Goal: Information Seeking & Learning: Learn about a topic

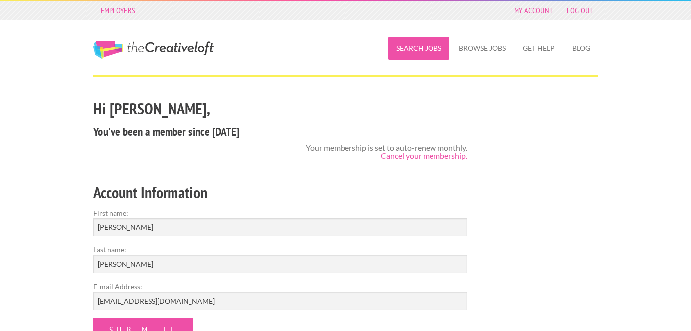
click at [430, 54] on link "Search Jobs" at bounding box center [418, 48] width 61 height 23
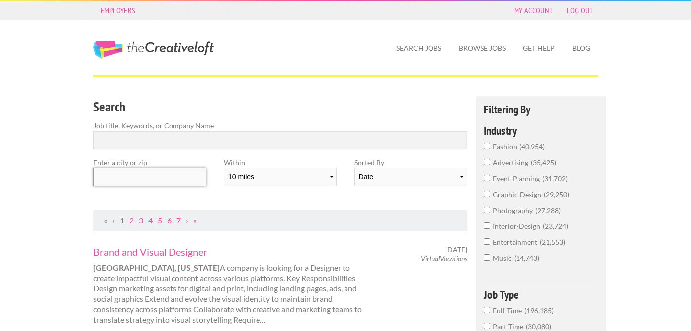
click at [150, 180] on input "text" at bounding box center [149, 177] width 113 height 18
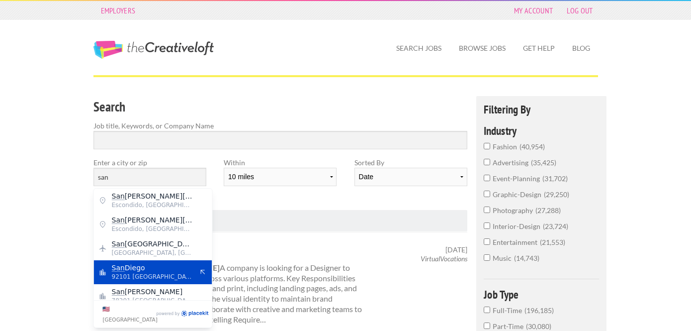
click at [153, 263] on span "San Diego" at bounding box center [153, 267] width 82 height 9
type input "San Diego"
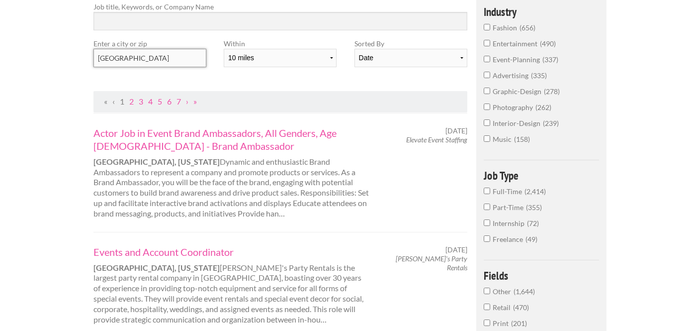
scroll to position [118, 0]
click at [487, 90] on input "graphic-design 278" at bounding box center [487, 91] width 6 height 6
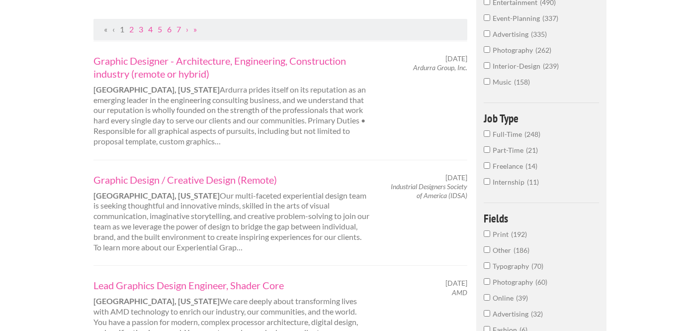
scroll to position [192, 0]
click at [240, 178] on link "Graphic Design / Creative Design (Remote)" at bounding box center [231, 177] width 276 height 13
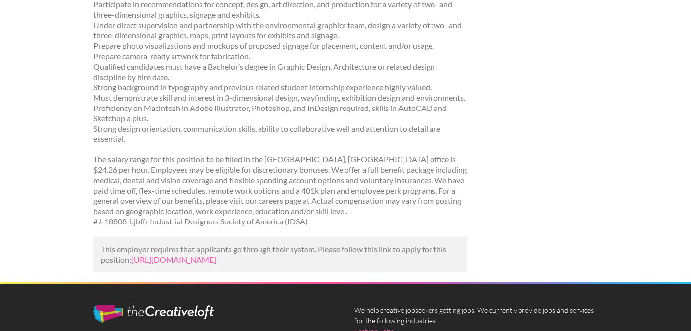
scroll to position [235, 0]
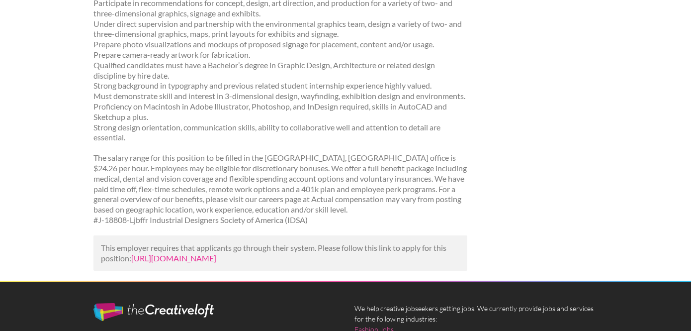
click at [216, 262] on link "https://jooble.org/rjdp/-3783878514271708437?utm_campaign=google_jobs_apply&utm…" at bounding box center [173, 257] width 85 height 9
